Goal: Information Seeking & Learning: Check status

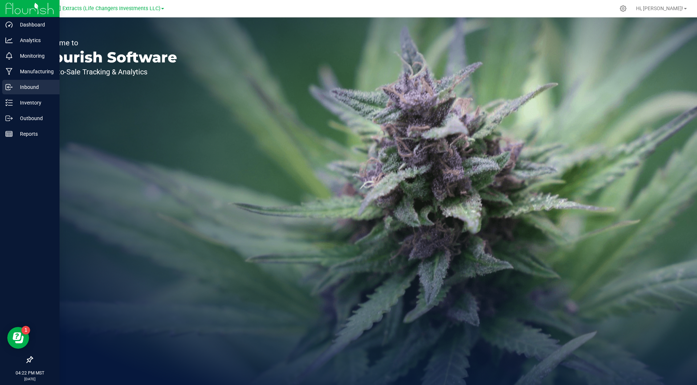
click at [17, 85] on p "Inbound" at bounding box center [35, 87] width 44 height 9
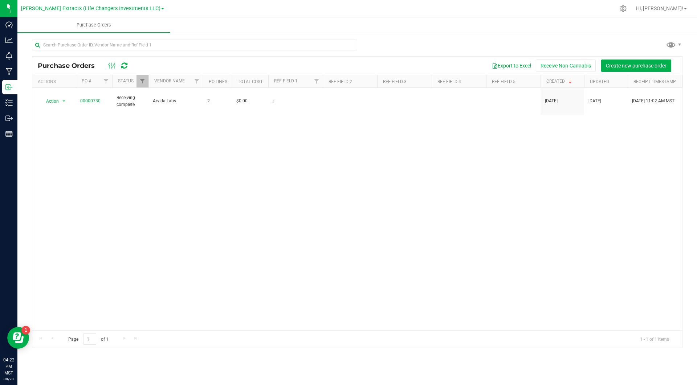
click at [171, 6] on div at bounding box center [391, 8] width 448 height 14
click at [144, 7] on link "[PERSON_NAME] Extracts (Life Changers Investments LLC)" at bounding box center [92, 8] width 143 height 7
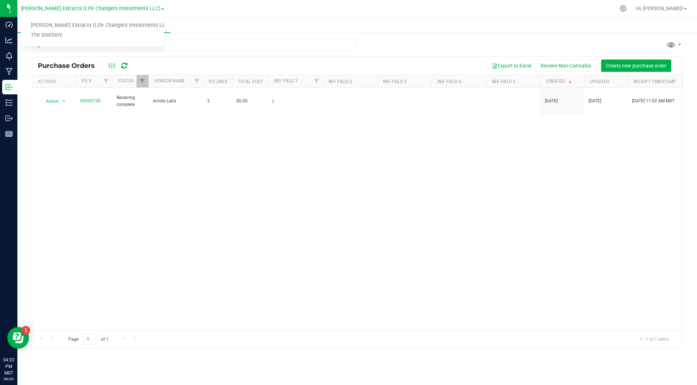
click at [167, 6] on div at bounding box center [391, 8] width 448 height 14
click at [145, 7] on link "[PERSON_NAME] Extracts (Life Changers Investments LLC)" at bounding box center [92, 8] width 143 height 7
click at [167, 6] on div at bounding box center [391, 8] width 448 height 14
click at [140, 80] on span "Filter" at bounding box center [142, 81] width 6 height 6
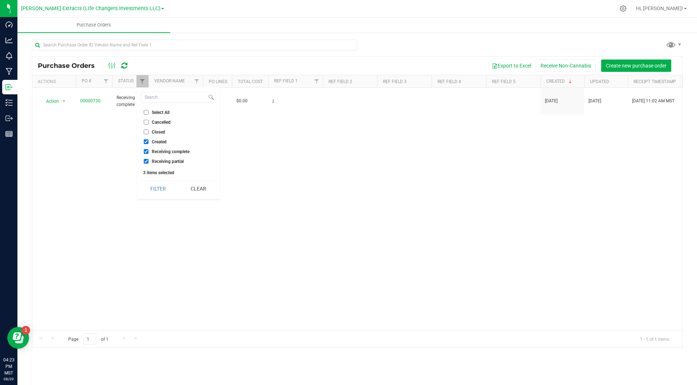
click at [163, 113] on span "Select All" at bounding box center [161, 112] width 18 height 4
click at [148, 113] on input "Select All" at bounding box center [146, 112] width 5 height 5
checkbox input "true"
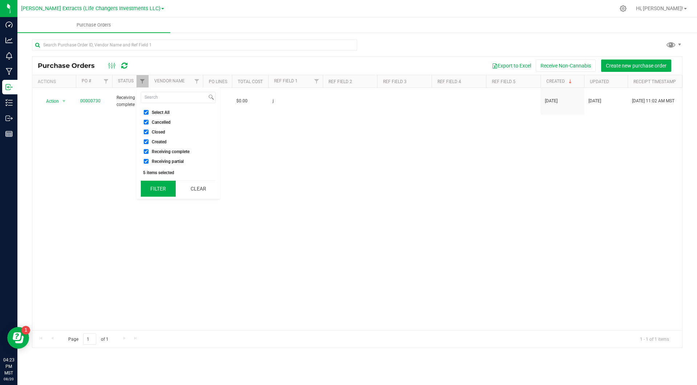
click at [168, 187] on button "Filter" at bounding box center [158, 189] width 35 height 16
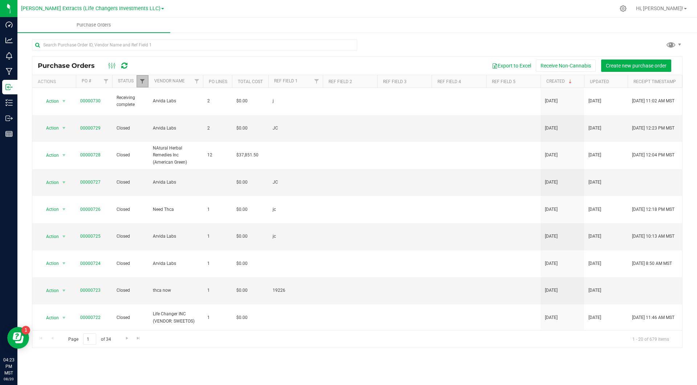
click at [143, 81] on span "Filter" at bounding box center [142, 81] width 6 height 6
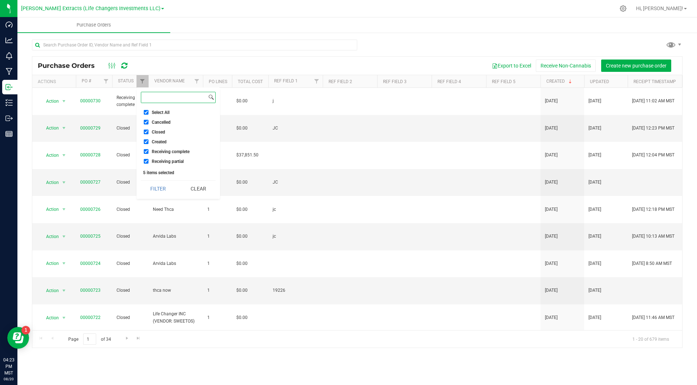
click at [156, 100] on input at bounding box center [174, 97] width 66 height 11
click at [200, 66] on div "Export to Excel Receive Non-Cannabis Create new purchase order" at bounding box center [405, 66] width 541 height 12
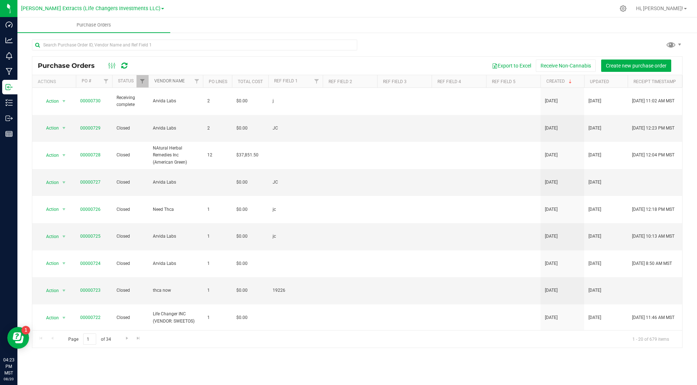
click at [176, 78] on link "Vendor Name" at bounding box center [169, 80] width 30 height 5
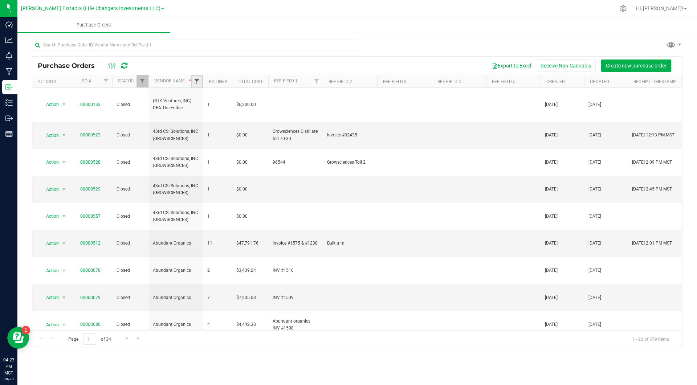
click at [196, 80] on span "Filter" at bounding box center [197, 81] width 6 height 6
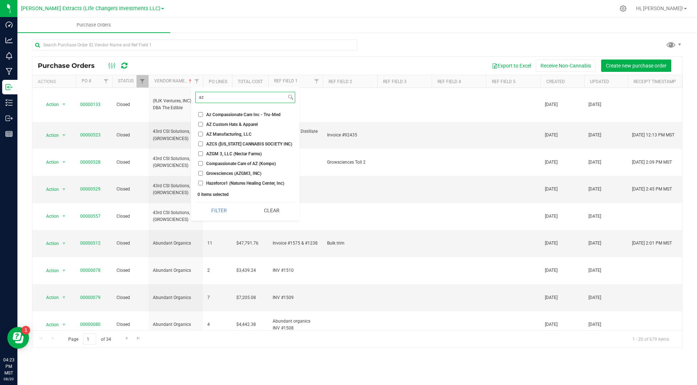
type input "az"
click at [230, 113] on span "Az Compassionate Care Inc - Tru-Med" at bounding box center [243, 115] width 74 height 4
click at [203, 113] on input "Az Compassionate Care Inc - Tru-Med" at bounding box center [200, 114] width 5 height 5
checkbox input "true"
click at [215, 208] on button "Filter" at bounding box center [218, 211] width 47 height 16
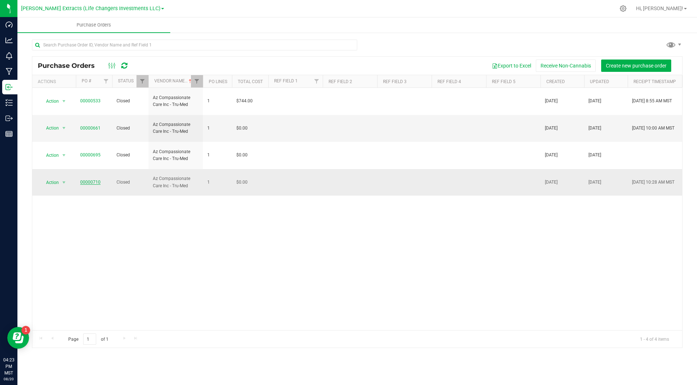
click at [89, 180] on link "00000710" at bounding box center [90, 182] width 20 height 5
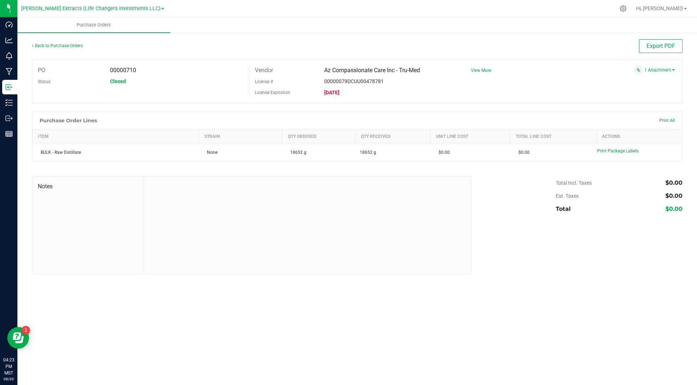
click at [89, 159] on td "BULK - Raw Distillate" at bounding box center [116, 152] width 166 height 18
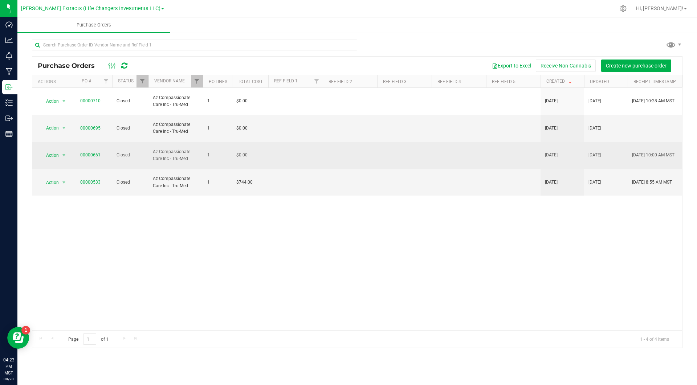
click at [91, 152] on span "00000661" at bounding box center [90, 155] width 20 height 7
click at [93, 152] on link "00000661" at bounding box center [90, 154] width 20 height 5
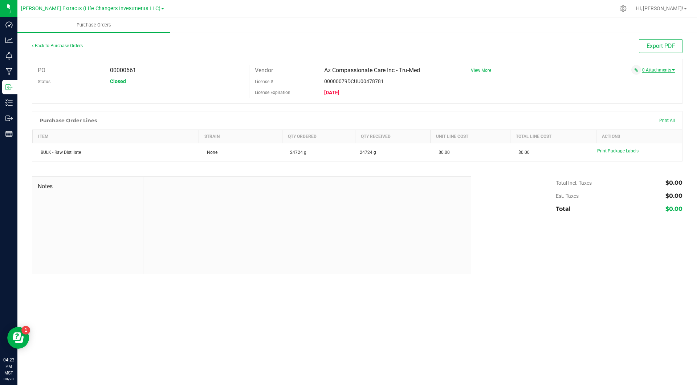
click at [653, 70] on link "0 Attachments" at bounding box center [658, 70] width 33 height 5
click at [463, 107] on div at bounding box center [357, 107] width 650 height 7
click at [425, 85] on div "00000079DCUU00478781" at bounding box center [388, 81] width 139 height 11
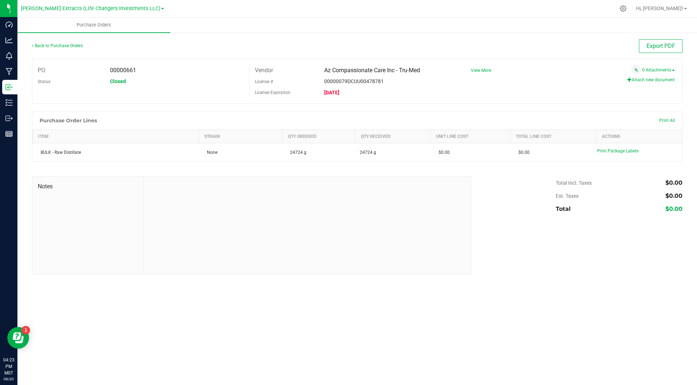
click at [425, 85] on div "00000079DCUU00478781" at bounding box center [388, 81] width 139 height 11
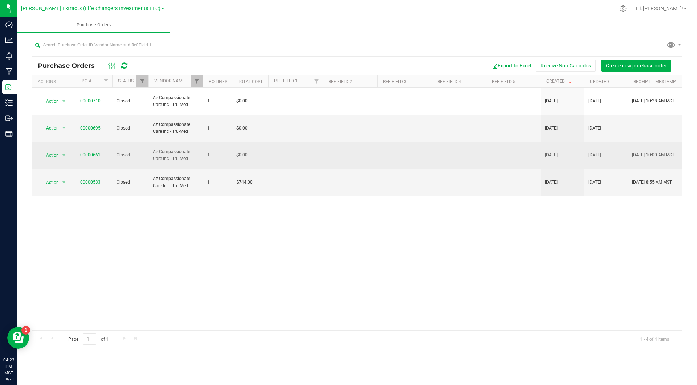
click at [90, 152] on span "00000661" at bounding box center [90, 155] width 20 height 7
click at [90, 152] on link "00000661" at bounding box center [90, 154] width 20 height 5
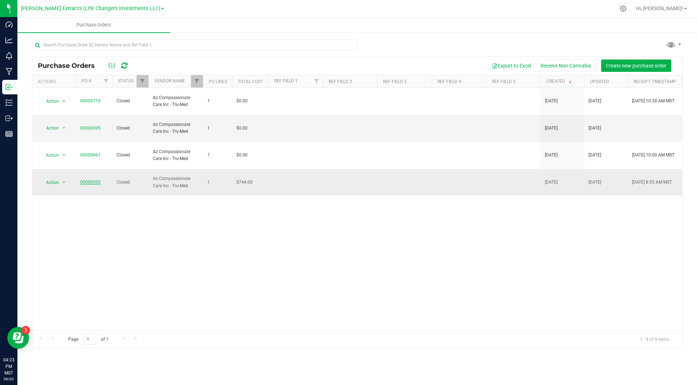
click at [89, 180] on link "00000533" at bounding box center [90, 182] width 20 height 5
click at [95, 126] on link "00000695" at bounding box center [90, 128] width 20 height 5
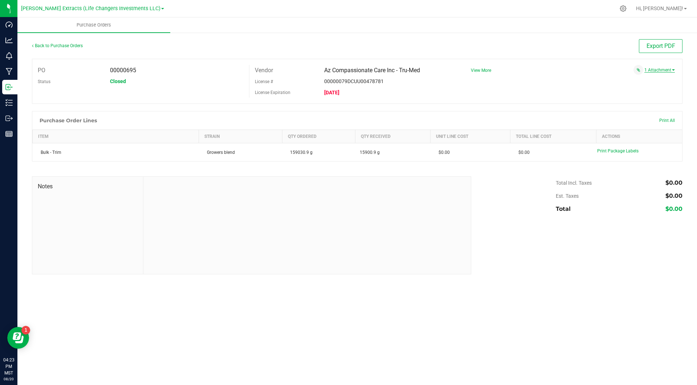
click at [659, 69] on link "1 Attachment" at bounding box center [659, 70] width 30 height 5
click at [646, 80] on span "Compassionate Care 350 Lbs [DATE].pdf" at bounding box center [627, 79] width 72 height 5
